Goal: Check status

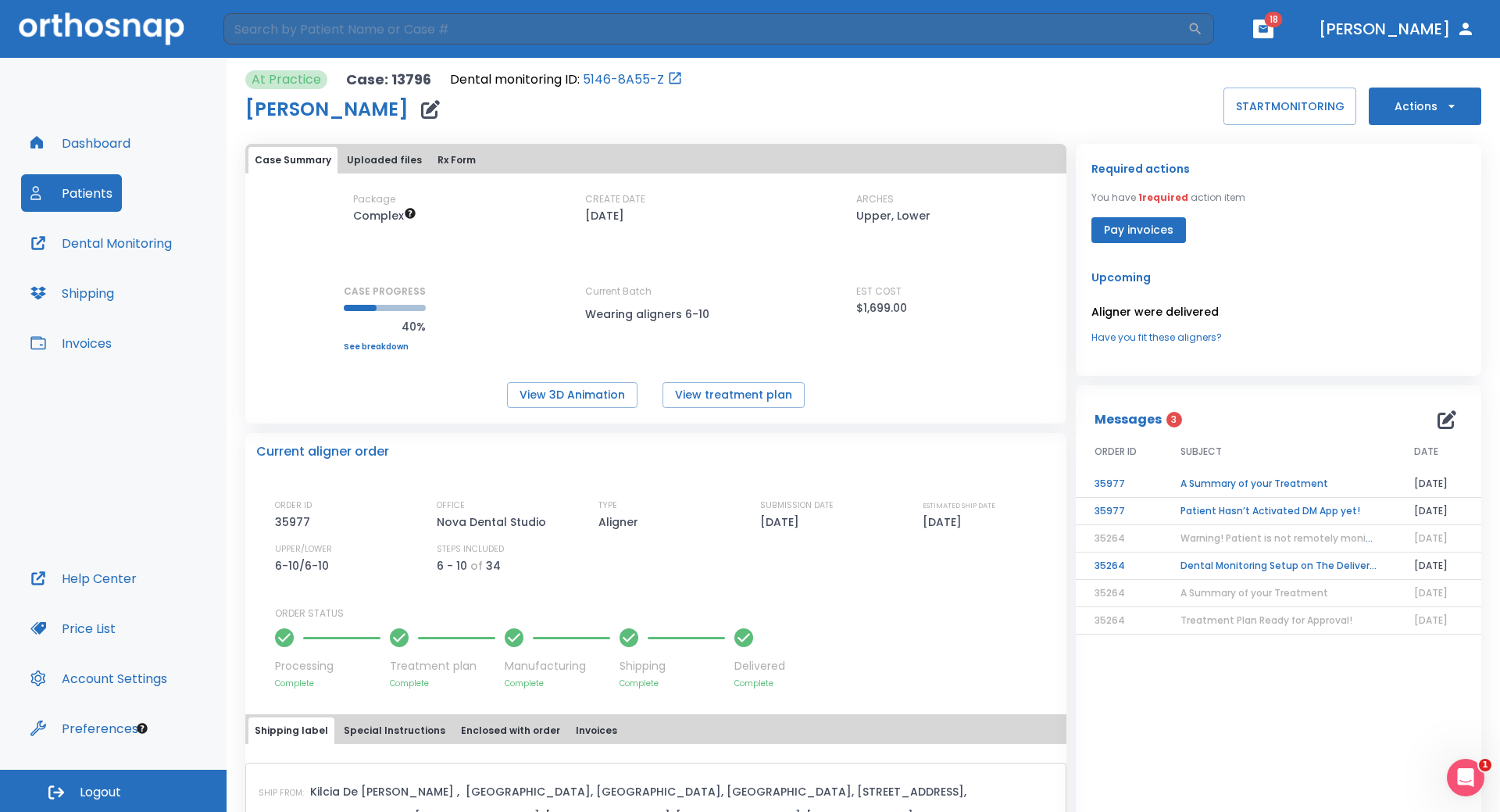
click at [95, 189] on button "Patients" at bounding box center [72, 193] width 101 height 37
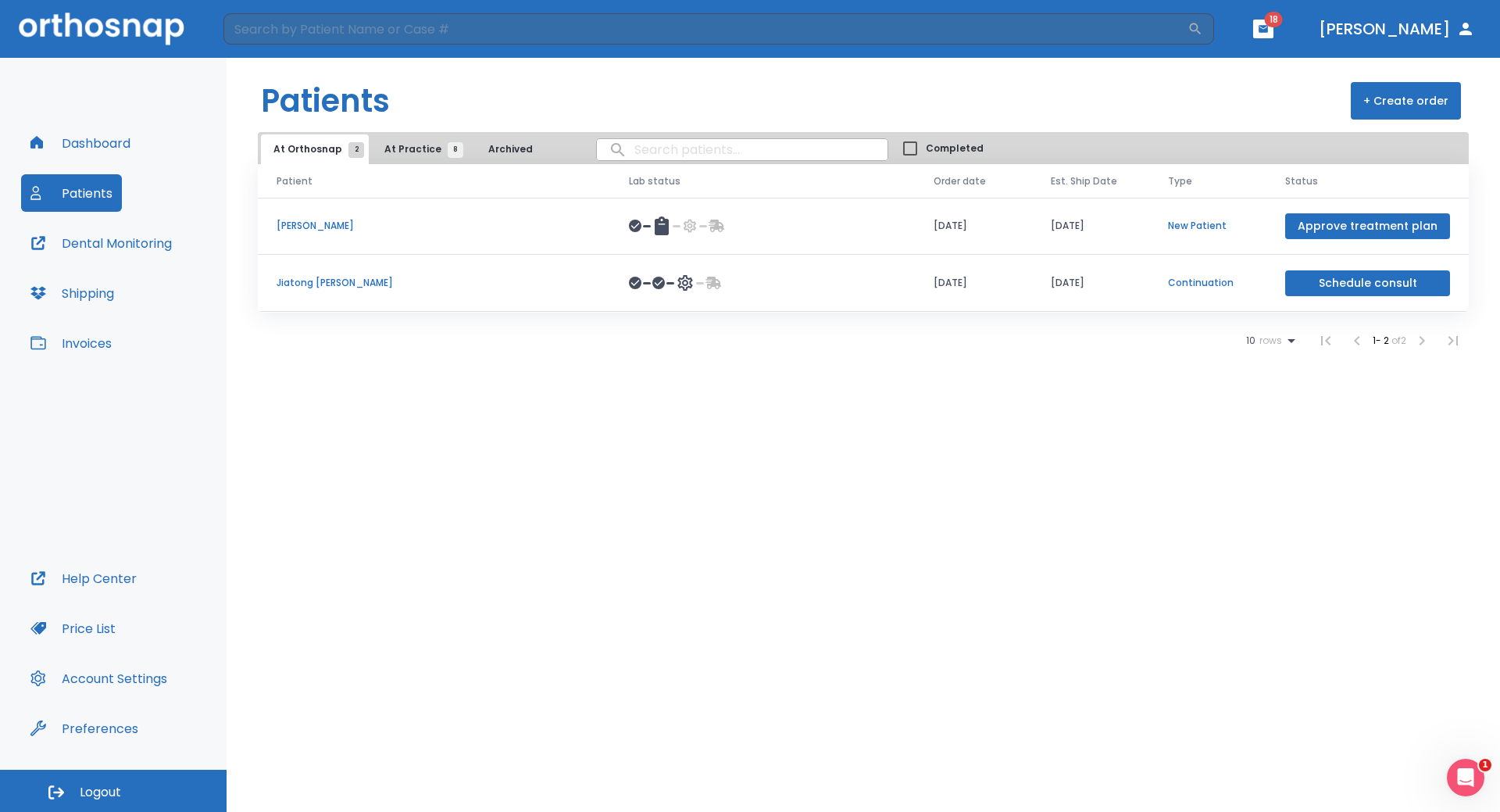
click at [422, 153] on span "At Practice 8" at bounding box center [420, 149] width 71 height 14
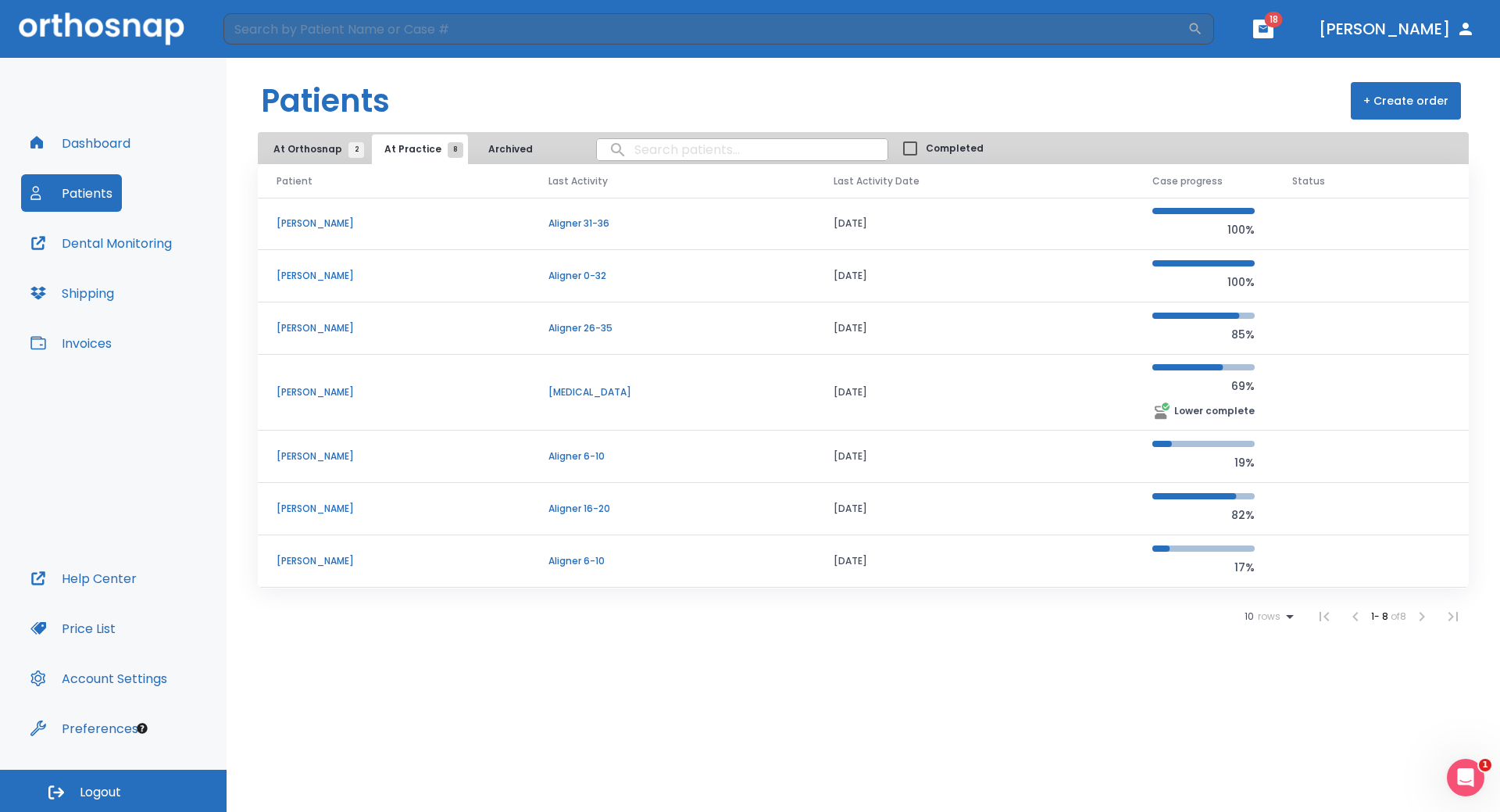
click at [287, 325] on p "[PERSON_NAME]" at bounding box center [394, 328] width 234 height 14
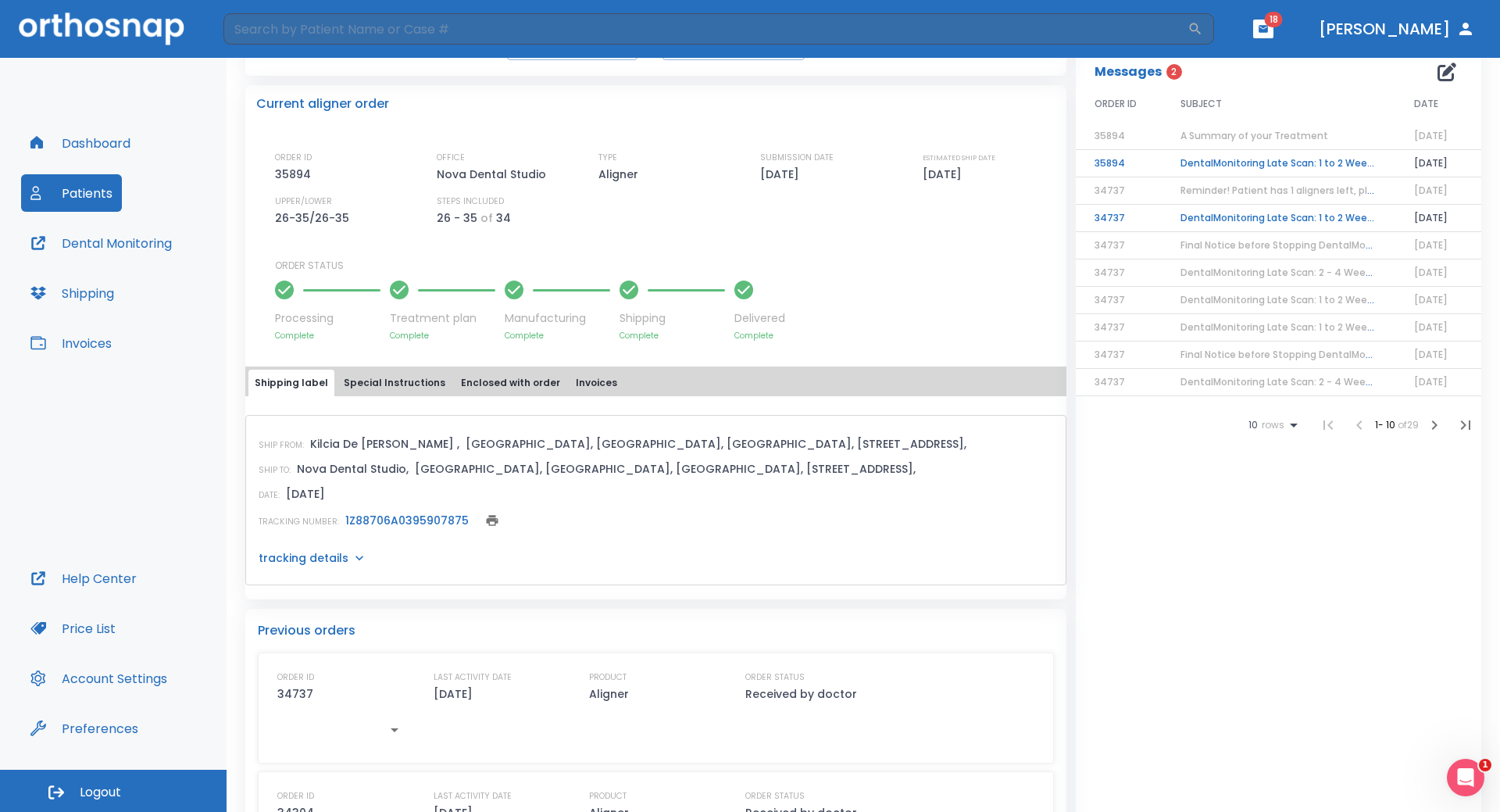
scroll to position [547, 0]
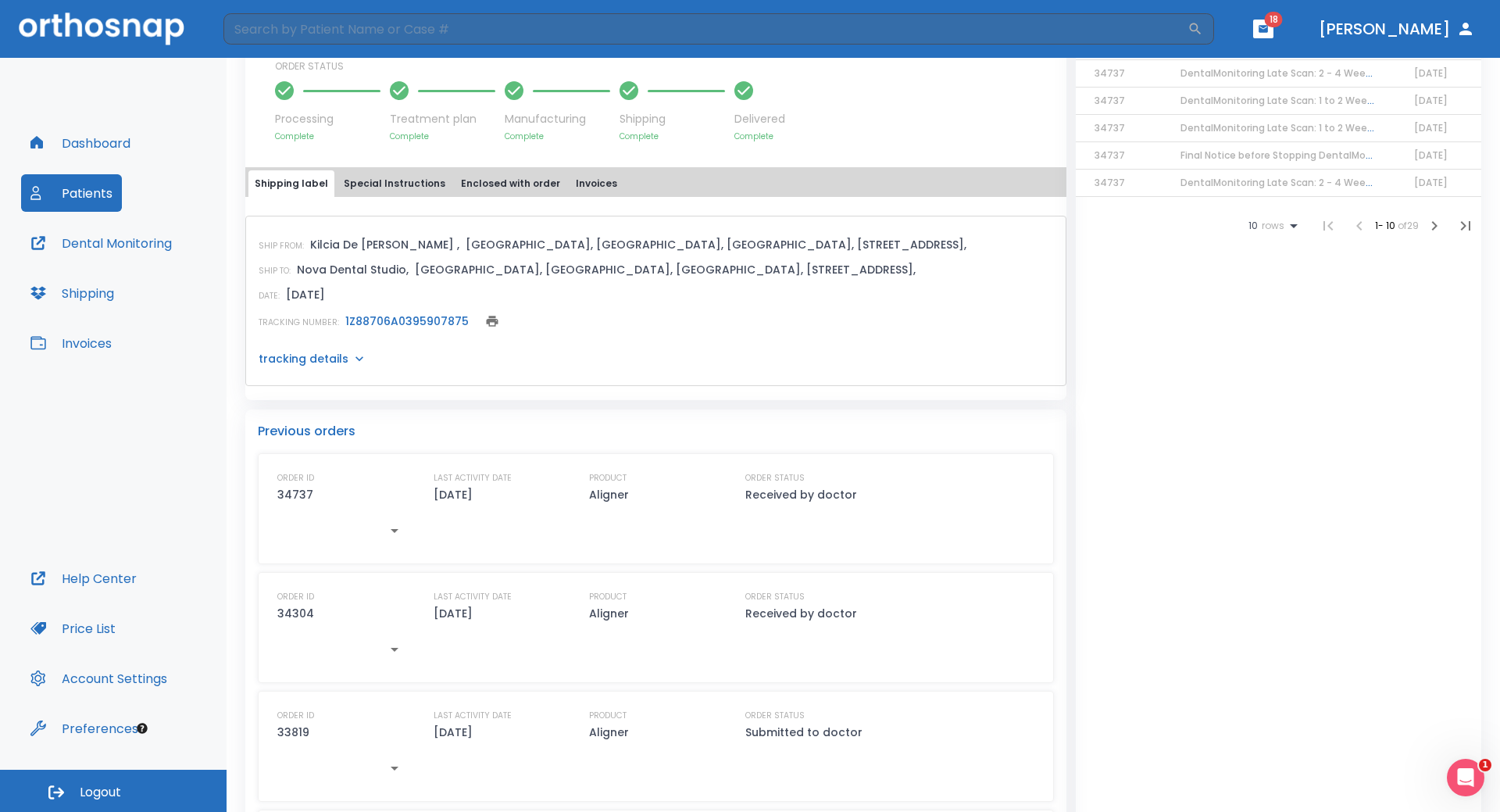
click at [367, 322] on link "1Z88706A0395907875" at bounding box center [407, 321] width 123 height 16
